Goal: Find specific page/section: Find specific page/section

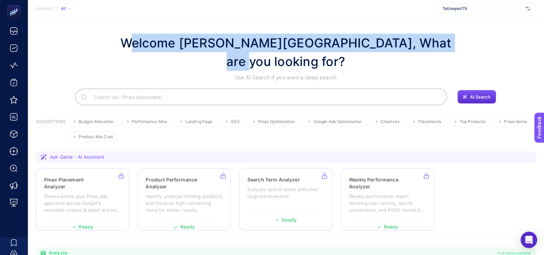
drag, startPoint x: 142, startPoint y: 45, endPoint x: 457, endPoint y: 36, distance: 315.1
click at [457, 36] on div "Welcome [PERSON_NAME][GEOGRAPHIC_DATA], What are you looking for? Use AI Search…" at bounding box center [286, 58] width 500 height 48
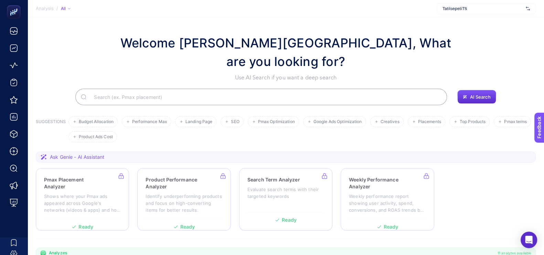
click at [460, 54] on div "Welcome [PERSON_NAME][GEOGRAPHIC_DATA], What are you looking for? Use AI Search…" at bounding box center [286, 58] width 500 height 48
click at [476, 9] on span "TatilsepetiTS" at bounding box center [482, 9] width 80 height 6
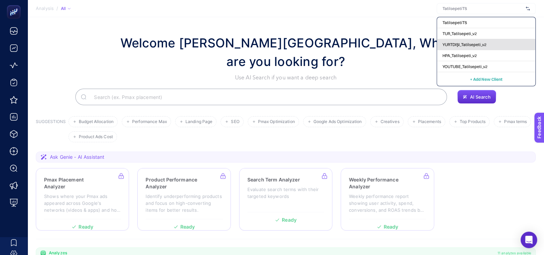
click at [466, 44] on span "YURTDIŞI_Tatilsepeti_v2" at bounding box center [464, 45] width 44 height 6
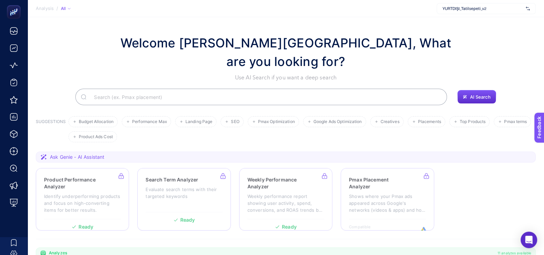
click at [141, 46] on h1 "Welcome [PERSON_NAME][GEOGRAPHIC_DATA], What are you looking for?" at bounding box center [285, 52] width 337 height 37
click at [141, 45] on h1 "Welcome [PERSON_NAME][GEOGRAPHIC_DATA], What are you looking for?" at bounding box center [285, 52] width 337 height 37
click at [224, 42] on h1 "Welcome [PERSON_NAME][GEOGRAPHIC_DATA], What are you looking for?" at bounding box center [285, 52] width 337 height 37
click at [261, 43] on h1 "Welcome [PERSON_NAME][GEOGRAPHIC_DATA], What are you looking for?" at bounding box center [285, 52] width 337 height 37
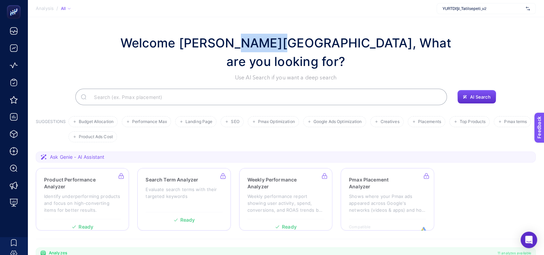
click at [261, 43] on h1 "Welcome [PERSON_NAME][GEOGRAPHIC_DATA], What are you looking for?" at bounding box center [285, 52] width 337 height 37
click at [306, 43] on h1 "Welcome [PERSON_NAME][GEOGRAPHIC_DATA], What are you looking for?" at bounding box center [285, 52] width 337 height 37
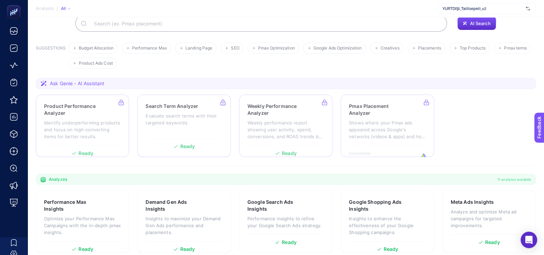
scroll to position [31, 0]
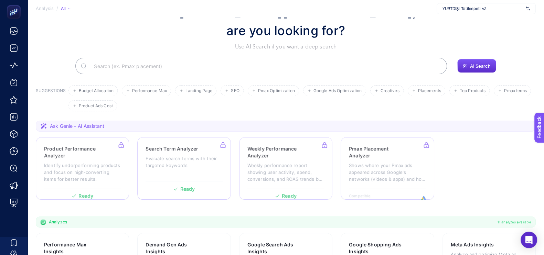
drag, startPoint x: 123, startPoint y: 109, endPoint x: 202, endPoint y: 107, distance: 78.8
click at [202, 121] on section "Ask Genie - AI Assistant" at bounding box center [286, 126] width 500 height 11
click at [179, 121] on section "Ask Genie - AI Assistant" at bounding box center [286, 126] width 500 height 11
